Goal: Information Seeking & Learning: Learn about a topic

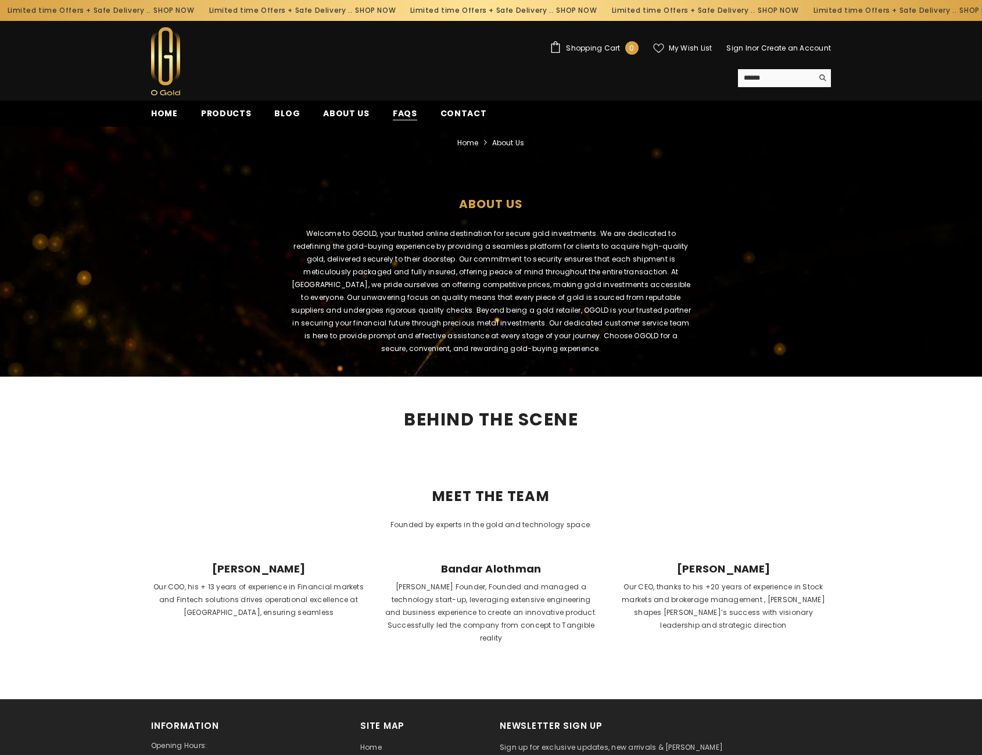
click at [403, 116] on span "FAQs" at bounding box center [405, 114] width 24 height 12
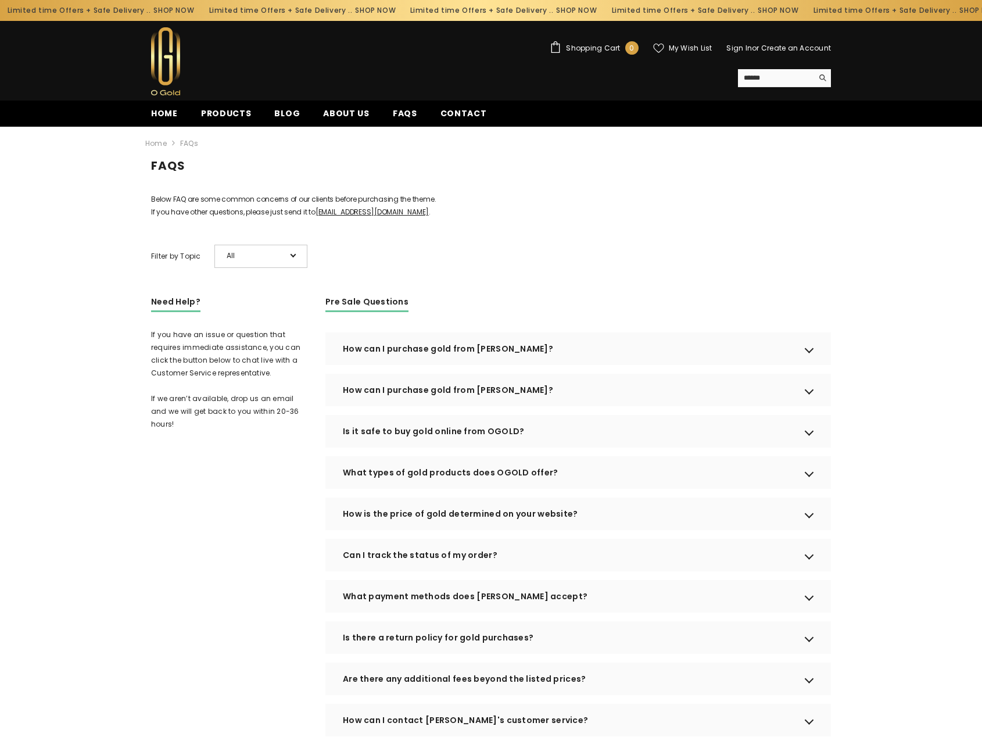
click at [611, 361] on div "How can I purchase gold from [PERSON_NAME]?" at bounding box center [579, 349] width 506 height 33
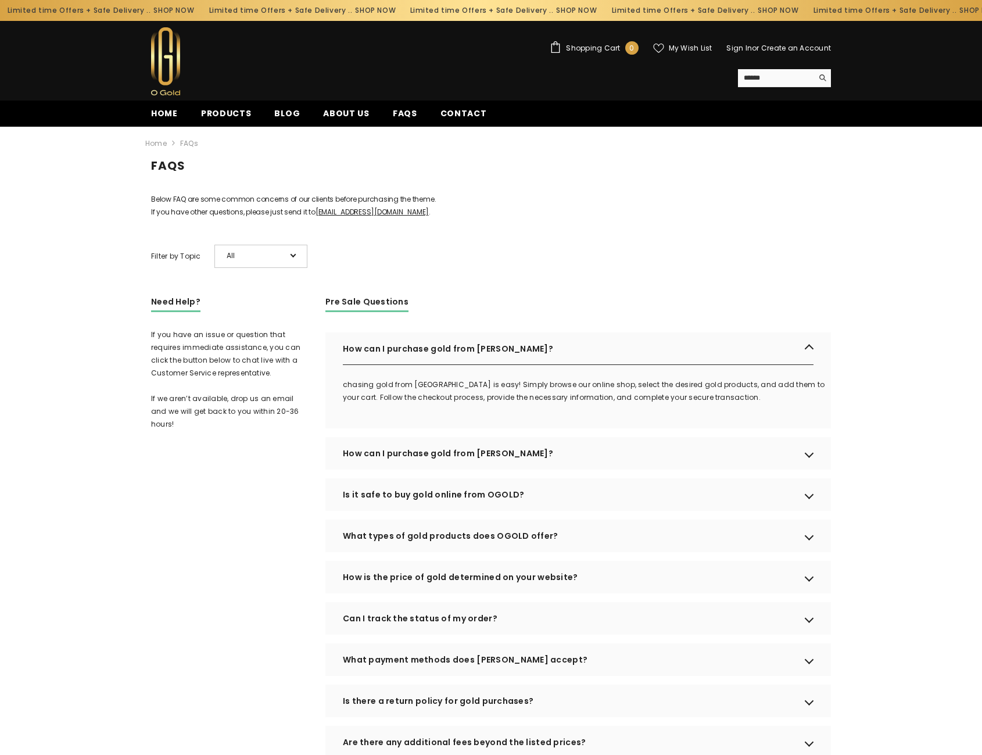
click at [596, 470] on div "How can I purchase gold from OGOLD?" at bounding box center [579, 453] width 506 height 33
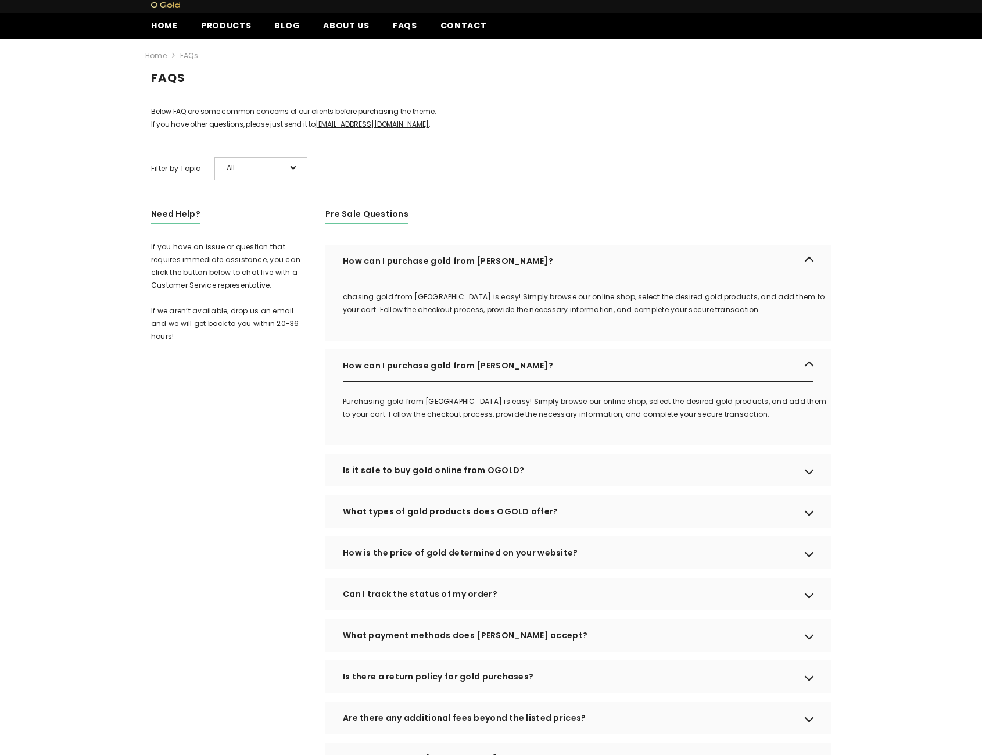
scroll to position [116, 0]
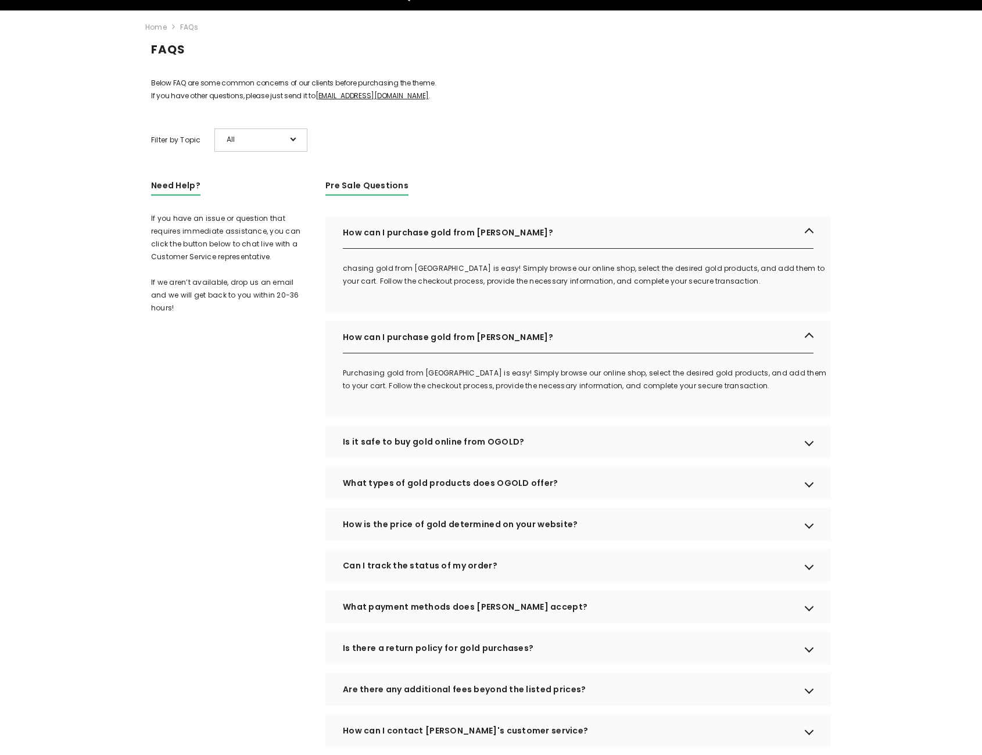
click at [595, 458] on div "Is it safe to buy gold online from OGOLD?" at bounding box center [579, 442] width 506 height 33
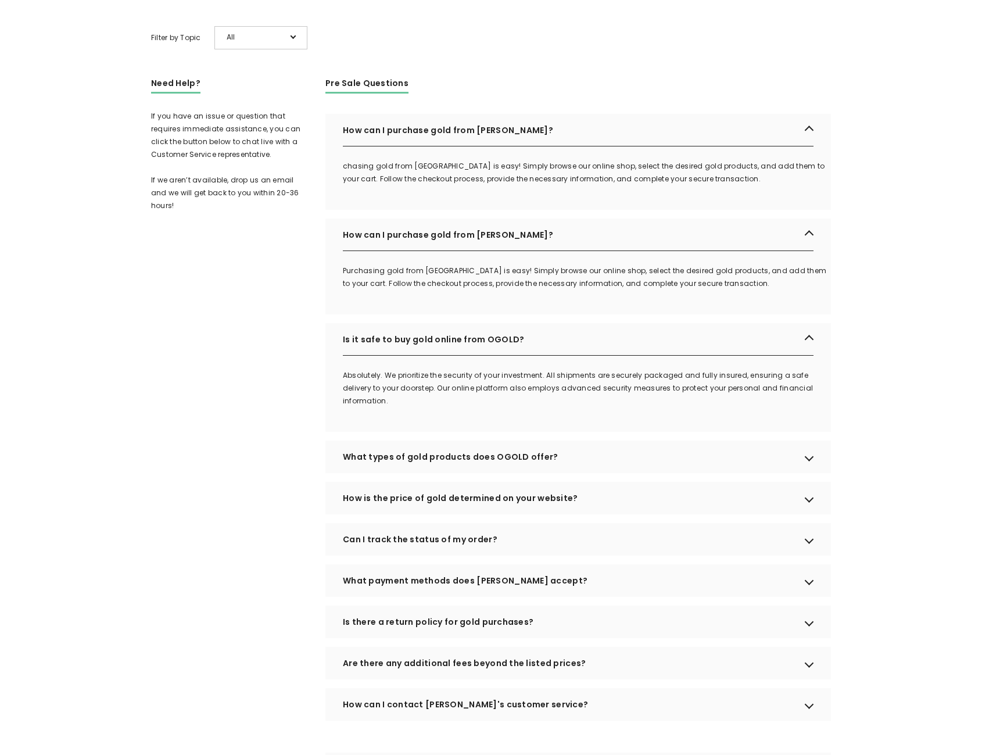
scroll to position [233, 0]
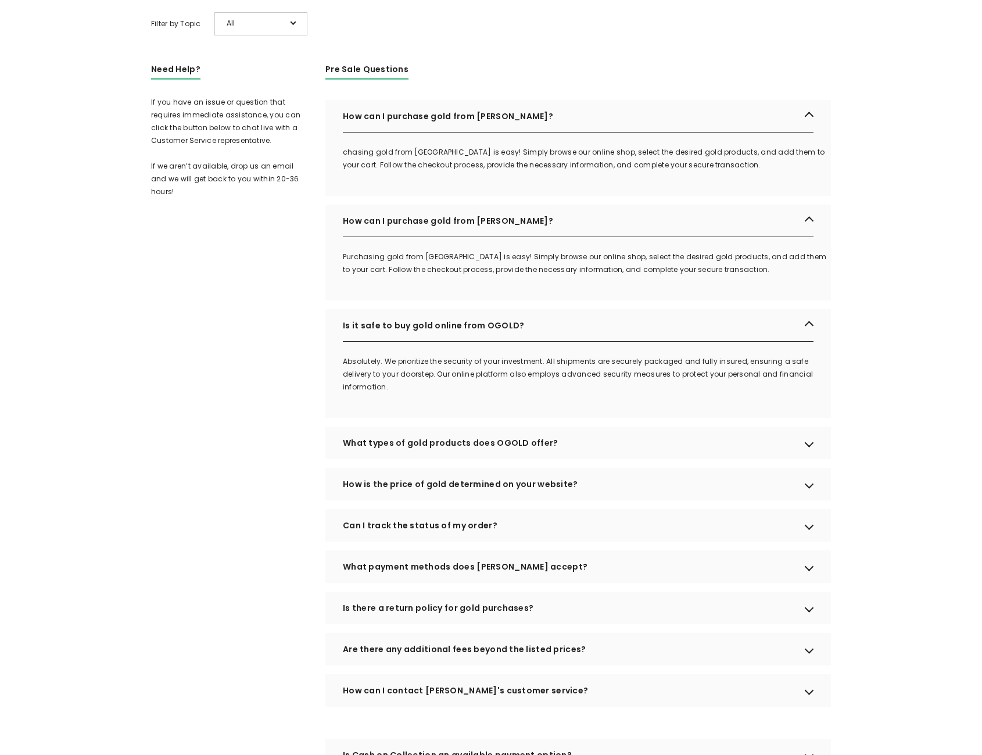
click at [595, 459] on div "What types of gold products does OGOLD offer?" at bounding box center [579, 443] width 506 height 33
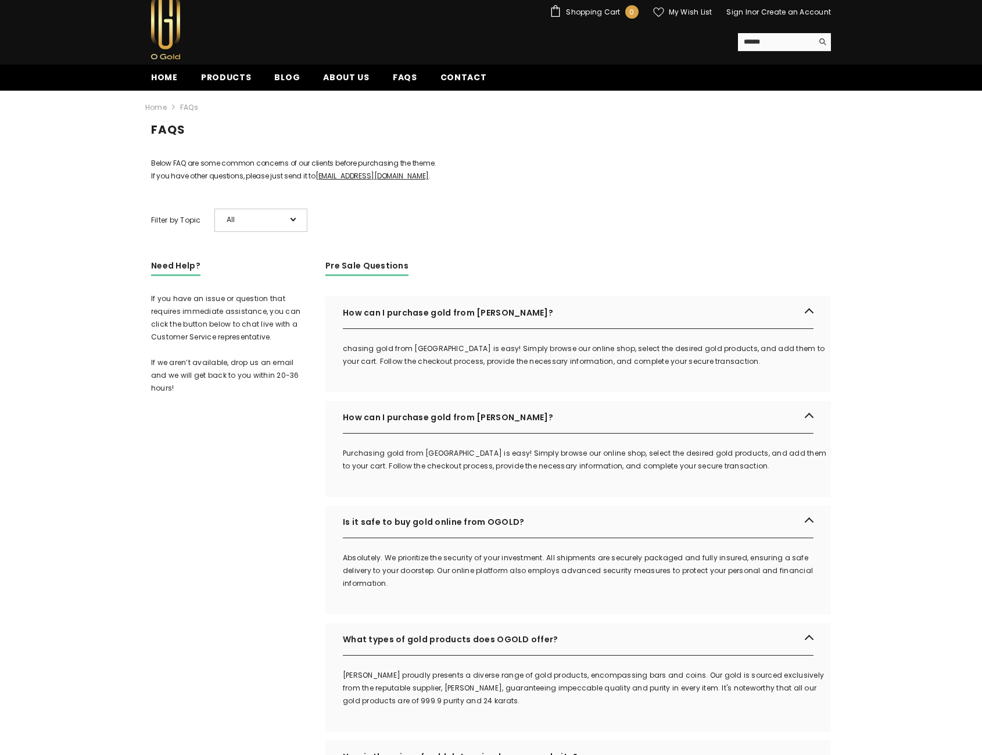
scroll to position [0, 0]
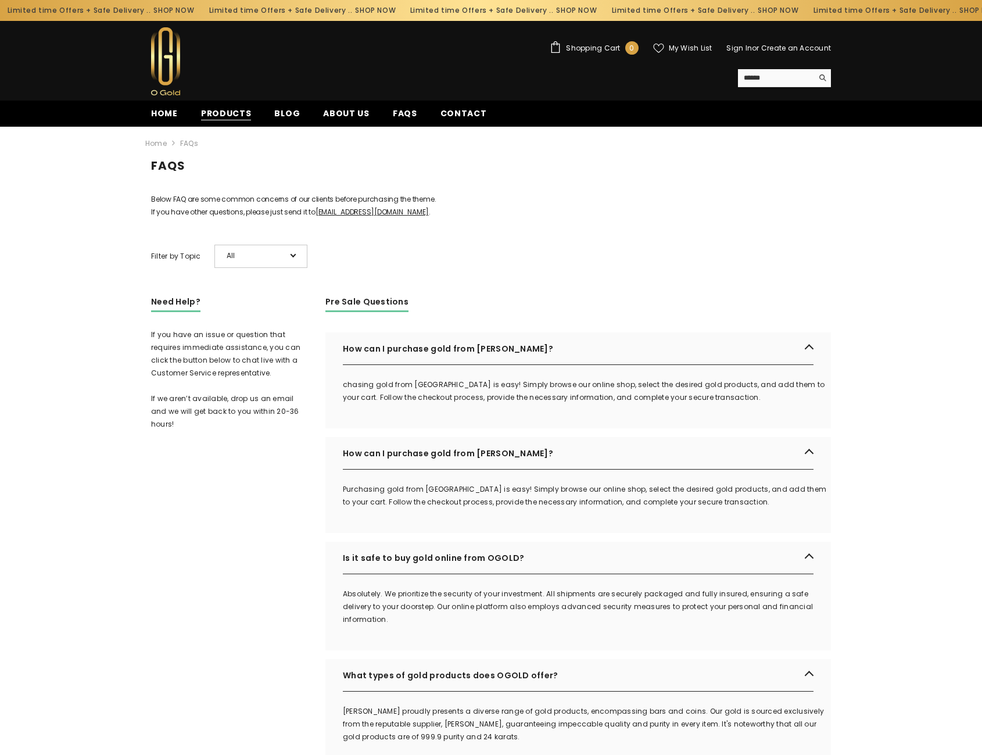
click at [224, 120] on span "Products" at bounding box center [226, 114] width 51 height 12
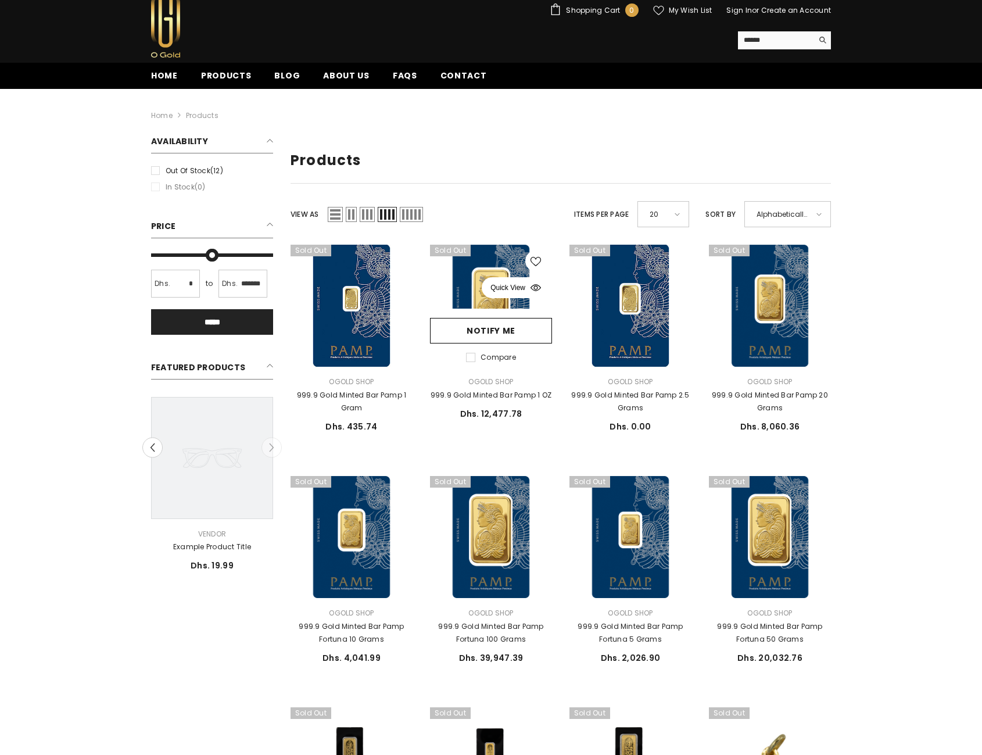
scroll to position [58, 0]
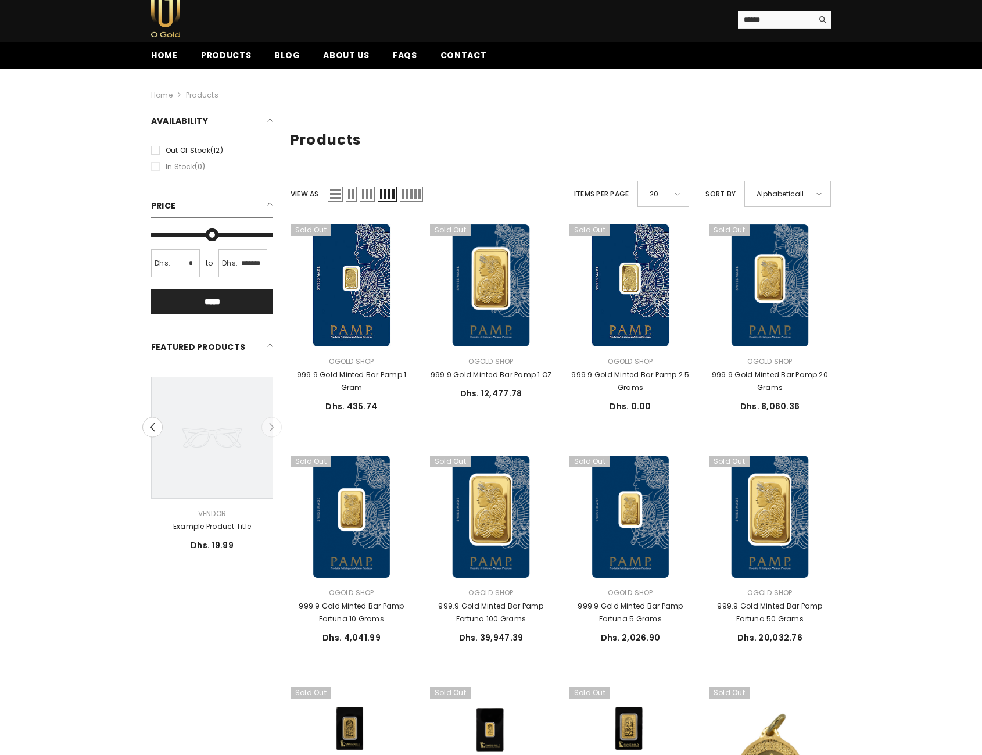
click at [242, 51] on span "Products" at bounding box center [226, 55] width 51 height 12
